Goal: Information Seeking & Learning: Check status

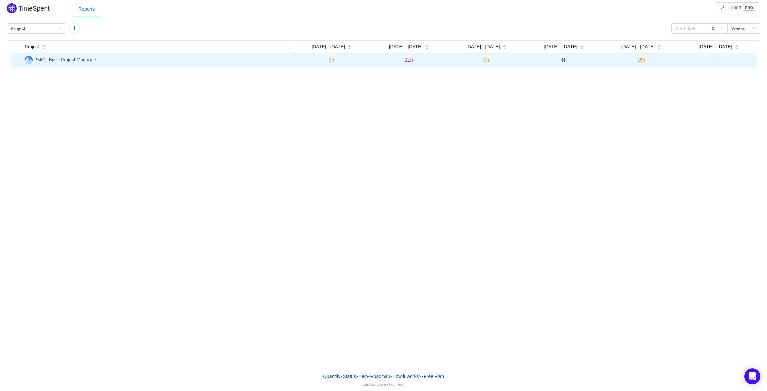
click at [641, 61] on span "15h" at bounding box center [641, 59] width 8 height 5
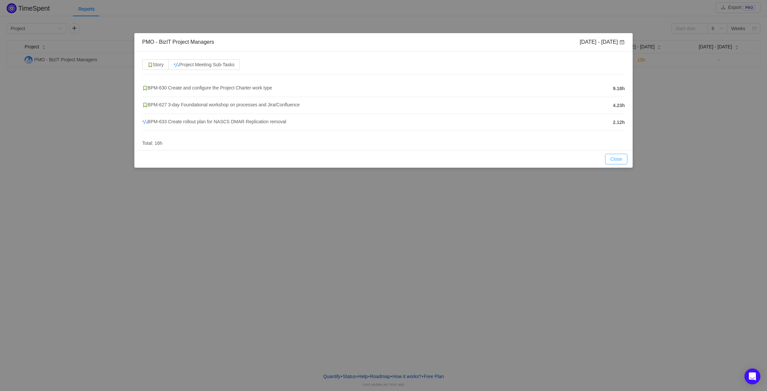
click at [617, 159] on button "Close" at bounding box center [616, 159] width 23 height 11
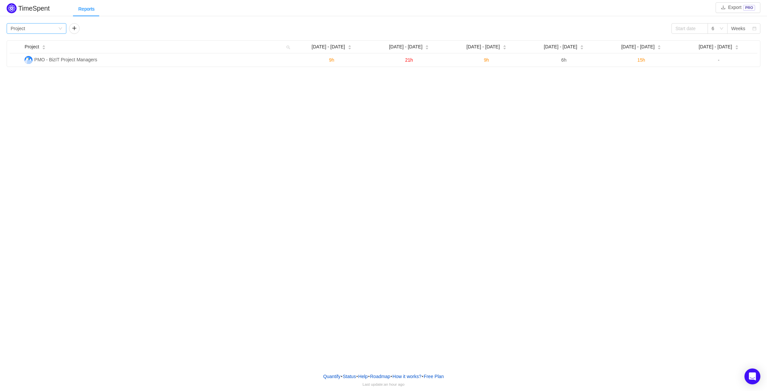
click at [49, 30] on div "Group by Project" at bounding box center [34, 29] width 47 height 10
click at [34, 84] on li "Person" at bounding box center [37, 84] width 60 height 11
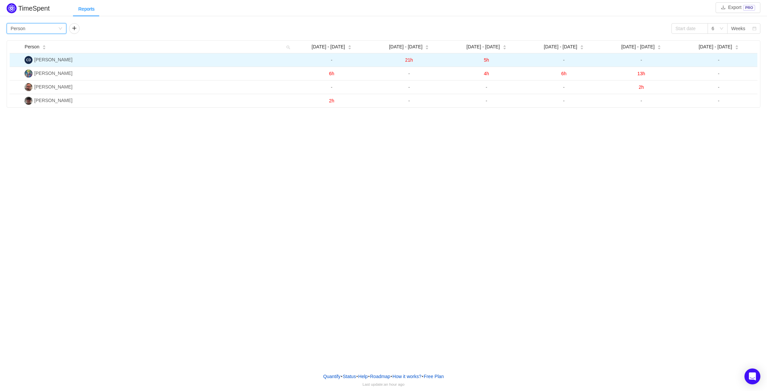
click at [409, 60] on span "21h" at bounding box center [409, 59] width 8 height 5
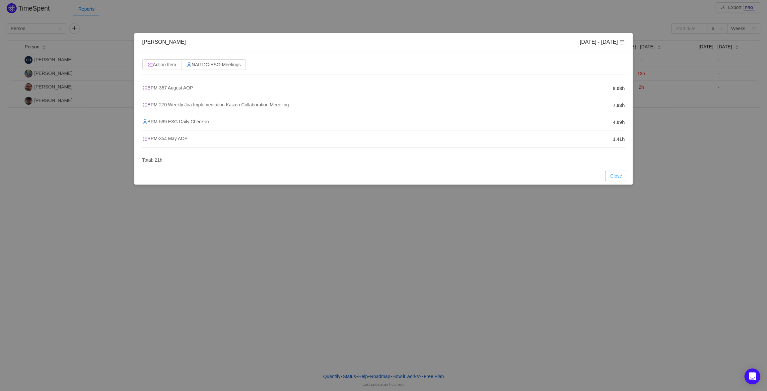
click at [627, 175] on button "Close" at bounding box center [616, 176] width 23 height 11
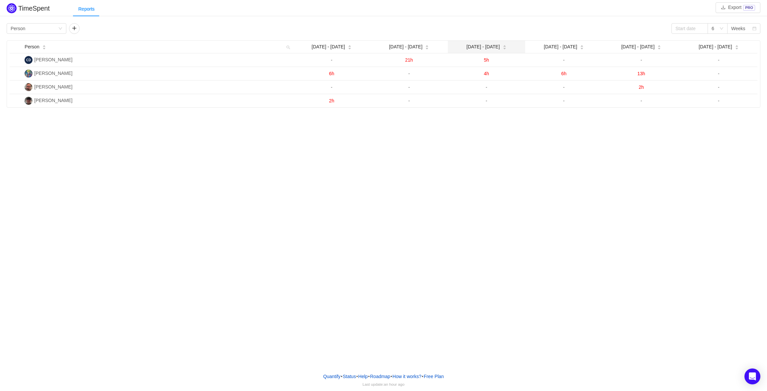
click at [502, 49] on icon "icon: caret-down" at bounding box center [504, 49] width 4 height 4
click at [502, 45] on icon "icon: caret-up" at bounding box center [504, 46] width 4 height 4
click at [60, 29] on icon "icon: down" at bounding box center [60, 29] width 3 height 2
click at [33, 67] on li "Program" at bounding box center [37, 63] width 60 height 11
click at [53, 26] on div "Group by Program" at bounding box center [34, 29] width 47 height 10
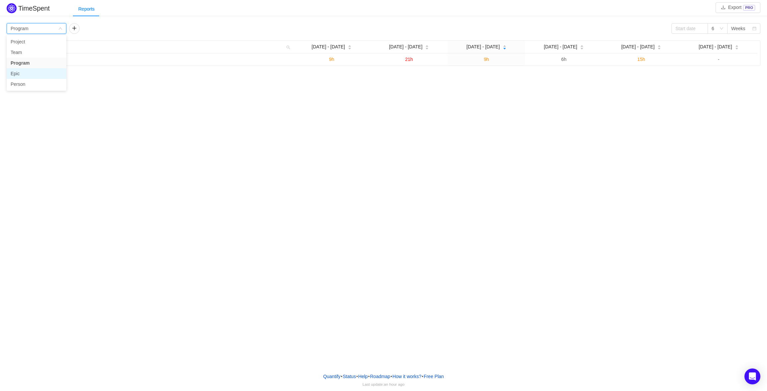
click at [29, 73] on li "Epic" at bounding box center [37, 73] width 60 height 11
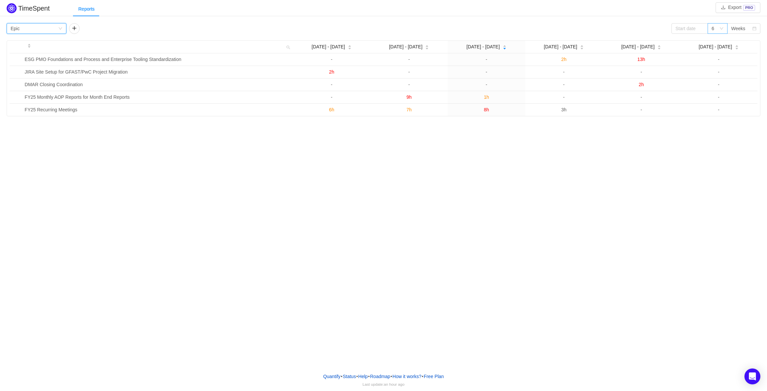
click at [723, 26] on div "6" at bounding box center [717, 28] width 20 height 11
click at [695, 30] on input at bounding box center [689, 28] width 36 height 11
click at [692, 63] on div "6" at bounding box center [691, 63] width 8 height 8
type input "[DATE]"
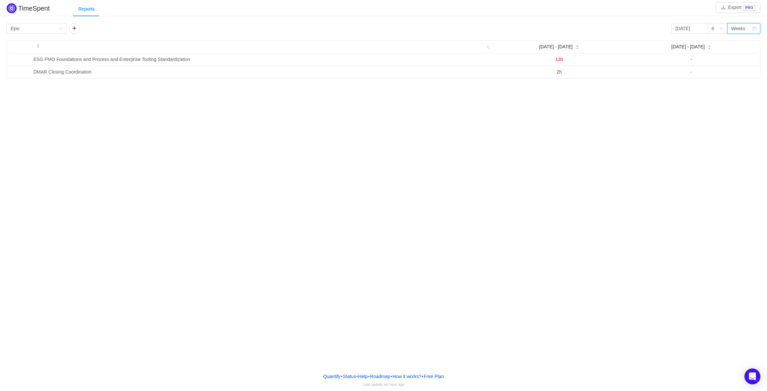
click at [740, 28] on div "Weeks" at bounding box center [738, 29] width 14 height 10
click at [721, 29] on icon "icon: down" at bounding box center [721, 29] width 4 height 4
click at [718, 42] on li "2" at bounding box center [717, 41] width 20 height 11
drag, startPoint x: 387, startPoint y: 216, endPoint x: 271, endPoint y: 135, distance: 141.9
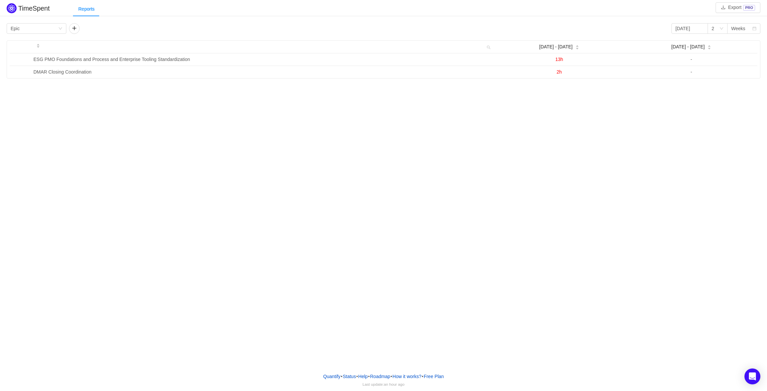
click at [271, 135] on div "TimeSpent Export PRO Reports Group by Epic [DATE] 2 Weeks Oct [DATE] - [DATE] -…" at bounding box center [383, 184] width 767 height 368
click at [383, 377] on link "Roadmap" at bounding box center [380, 377] width 21 height 10
click at [128, 153] on div "TimeSpent Export PRO Reports Group by Epic [DATE] 2 Weeks Oct [DATE] - [DATE] -…" at bounding box center [383, 184] width 767 height 368
